Goal: Transaction & Acquisition: Download file/media

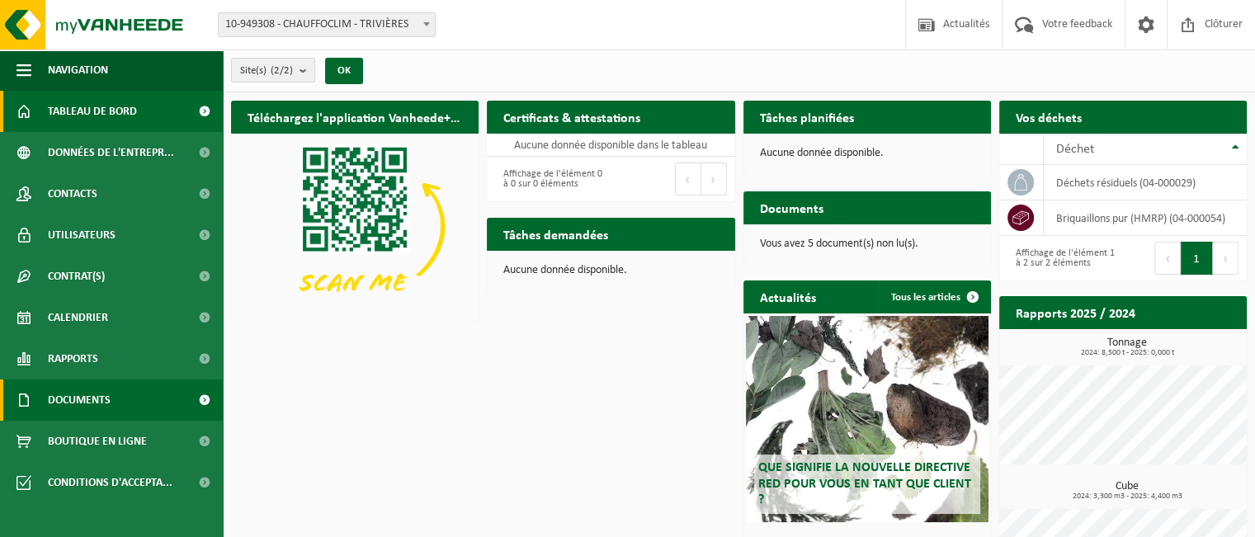
click at [102, 399] on span "Documents" at bounding box center [79, 400] width 63 height 41
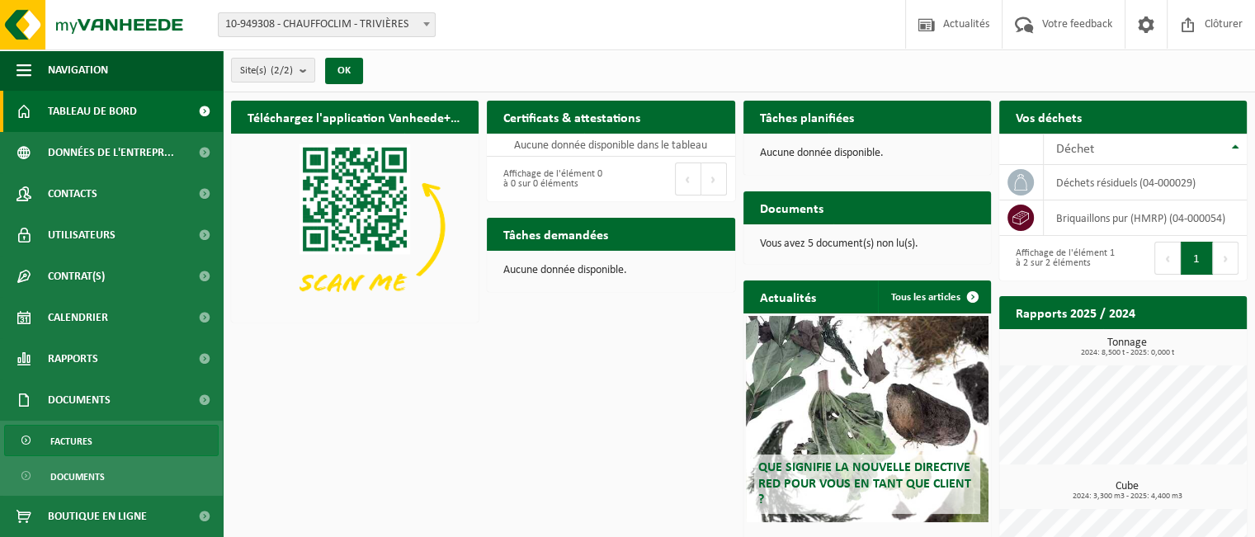
click at [93, 444] on link "Factures" at bounding box center [111, 440] width 215 height 31
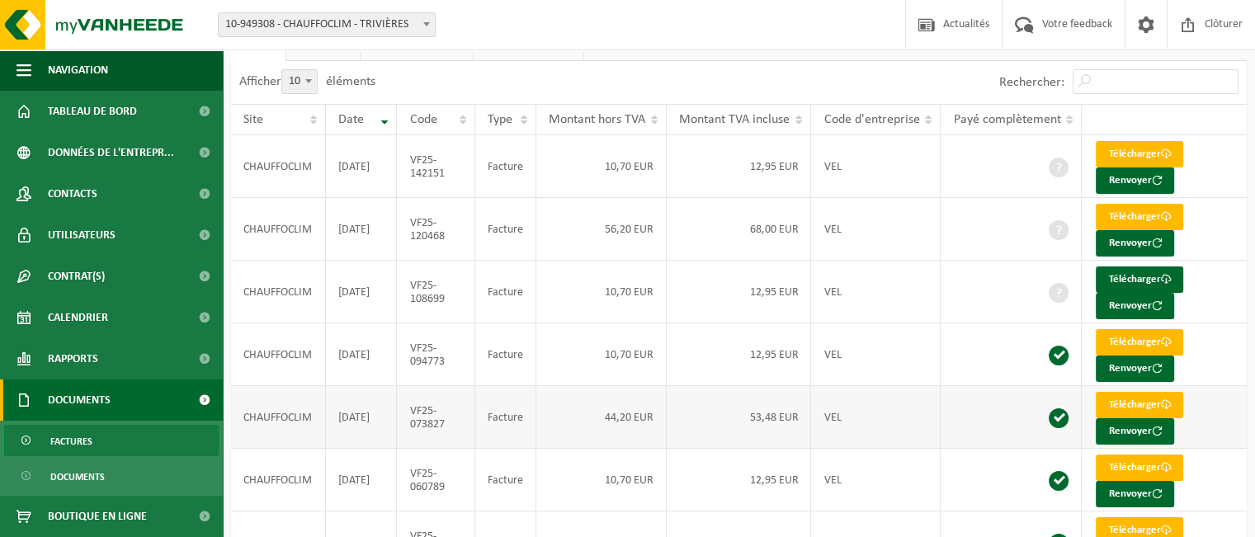
scroll to position [83, 0]
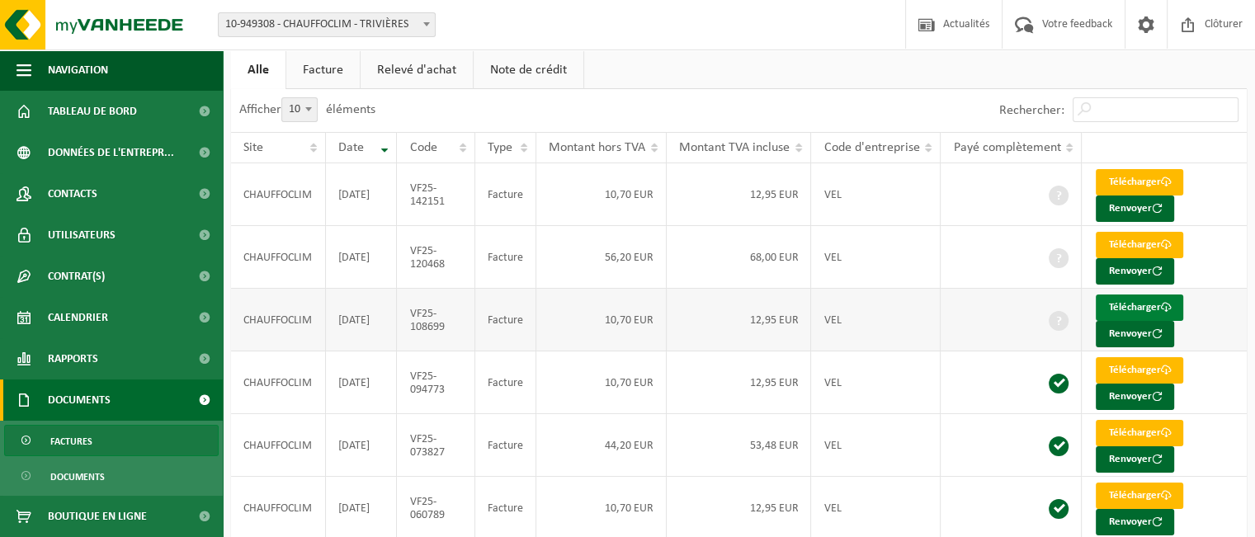
click at [1109, 303] on link "Télécharger" at bounding box center [1139, 308] width 87 height 26
click at [1116, 241] on link "Télécharger" at bounding box center [1139, 245] width 87 height 26
click at [1119, 181] on link "Télécharger" at bounding box center [1139, 182] width 87 height 26
